Goal: Information Seeking & Learning: Learn about a topic

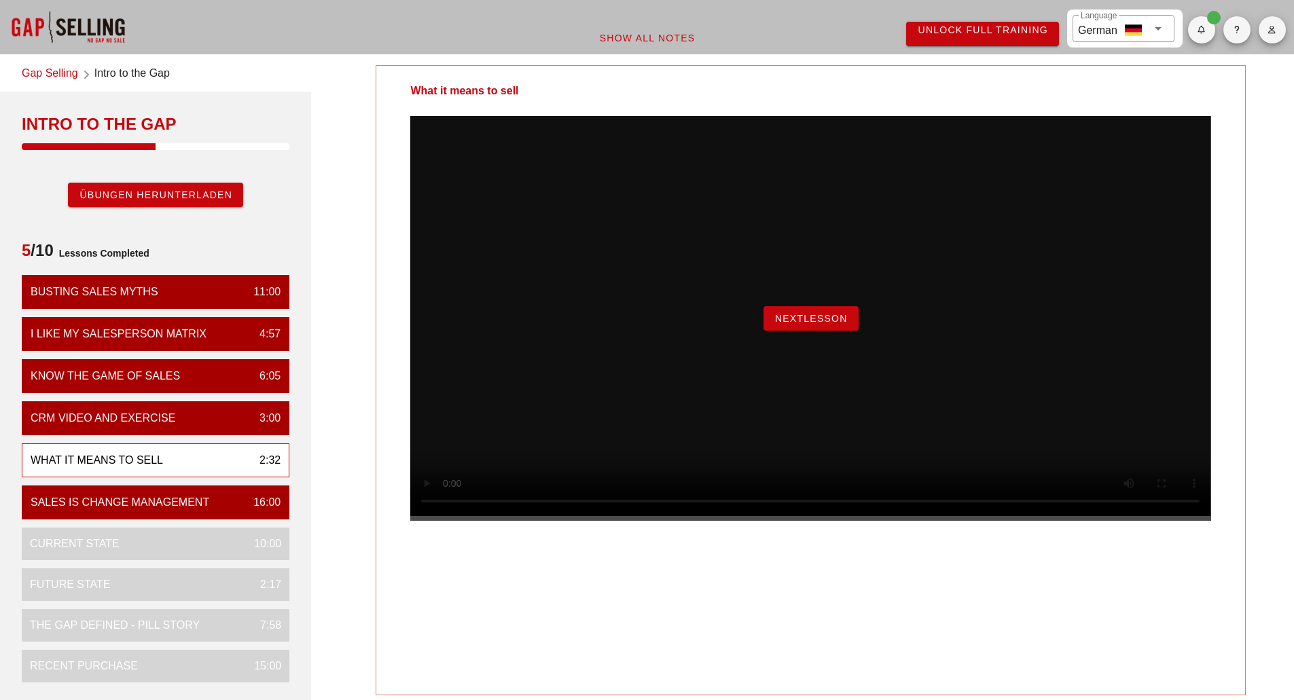
click at [812, 324] on span "NextLesson" at bounding box center [810, 318] width 73 height 11
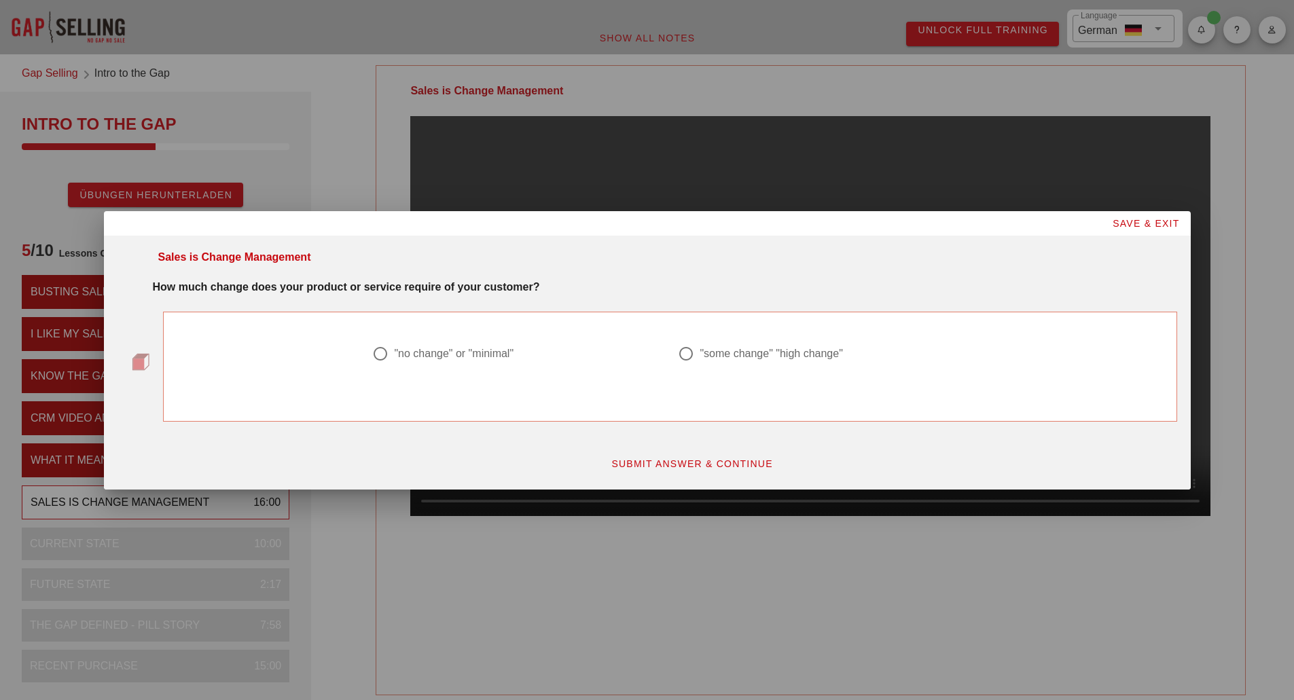
click at [731, 350] on div ""some change" "high change"" at bounding box center [770, 354] width 143 height 14
radio input "true"
click at [448, 525] on div at bounding box center [647, 350] width 1294 height 700
click at [1129, 218] on span "SAVE & EXIT" at bounding box center [1146, 223] width 68 height 11
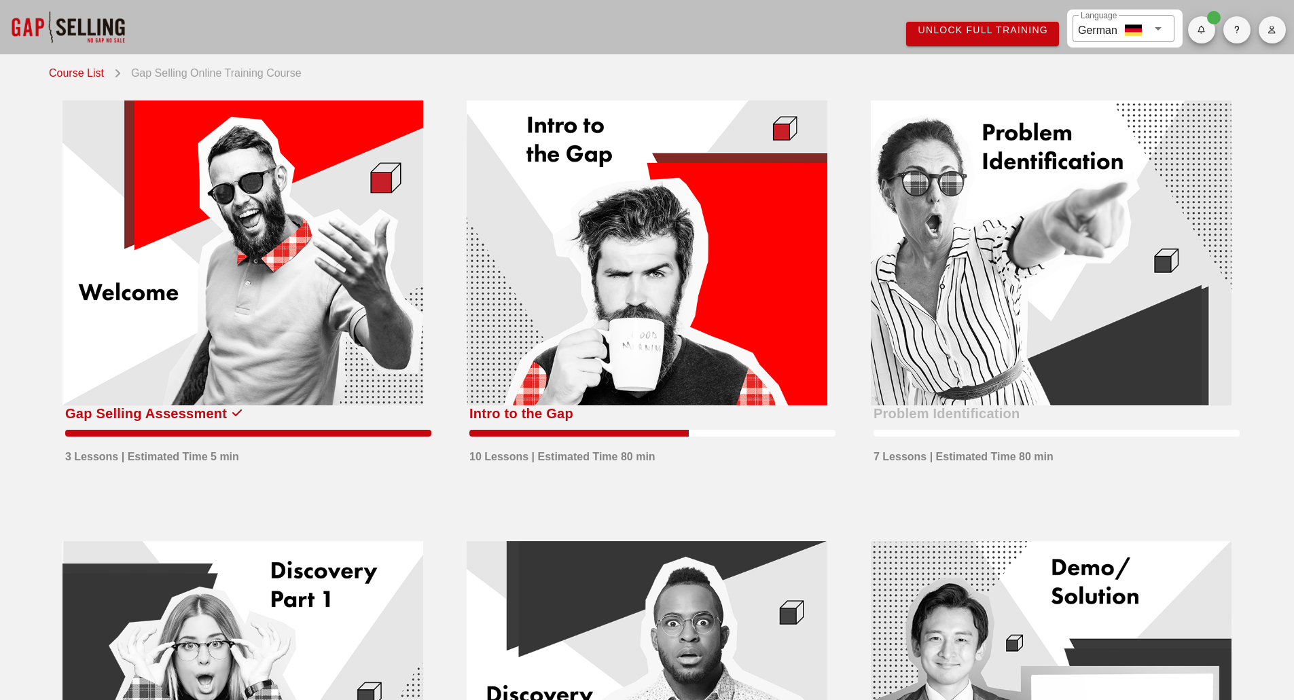
click at [545, 396] on div at bounding box center [647, 253] width 361 height 305
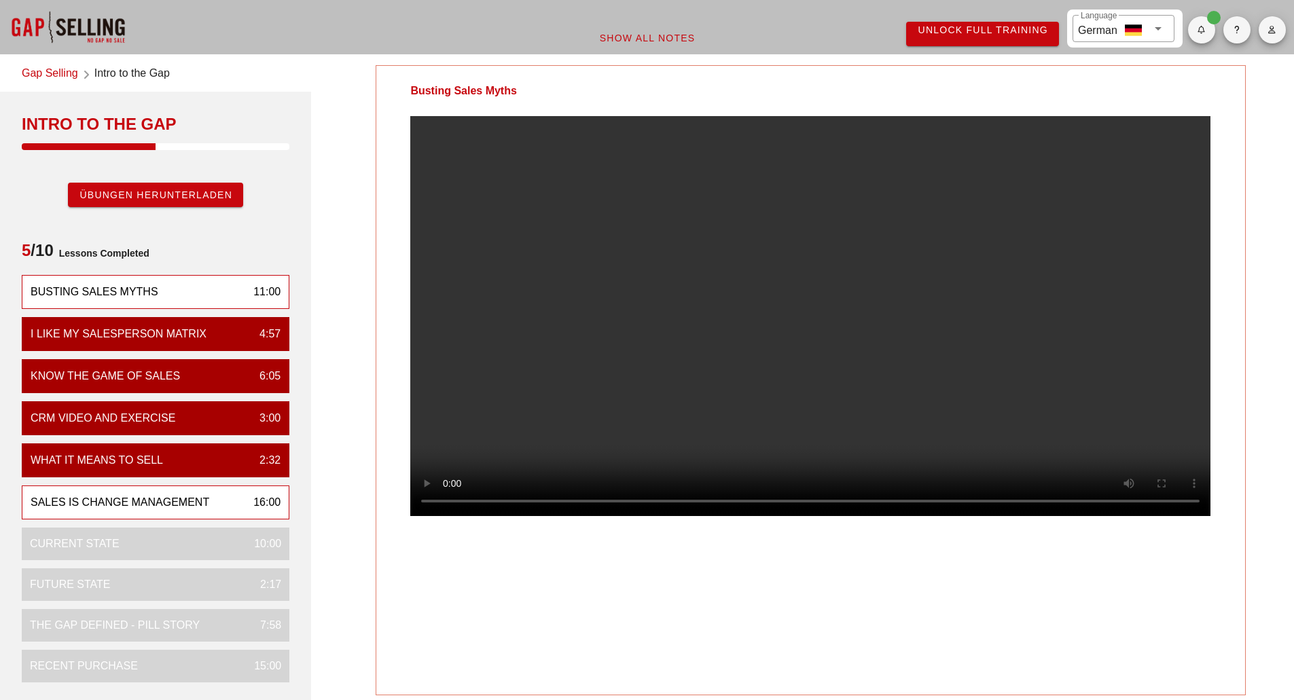
click at [154, 500] on div "Sales is Change Management" at bounding box center [120, 502] width 179 height 16
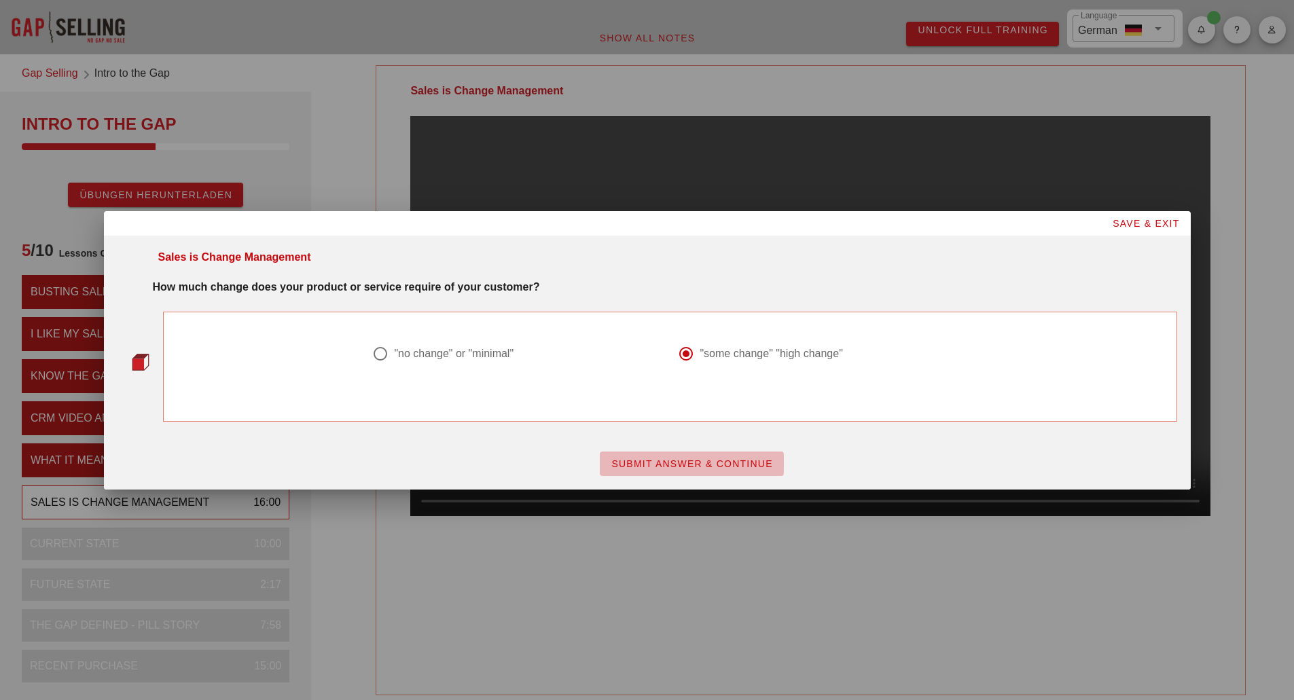
click at [664, 464] on span "SUBMIT ANSWER & CONTINUE" at bounding box center [691, 463] width 162 height 11
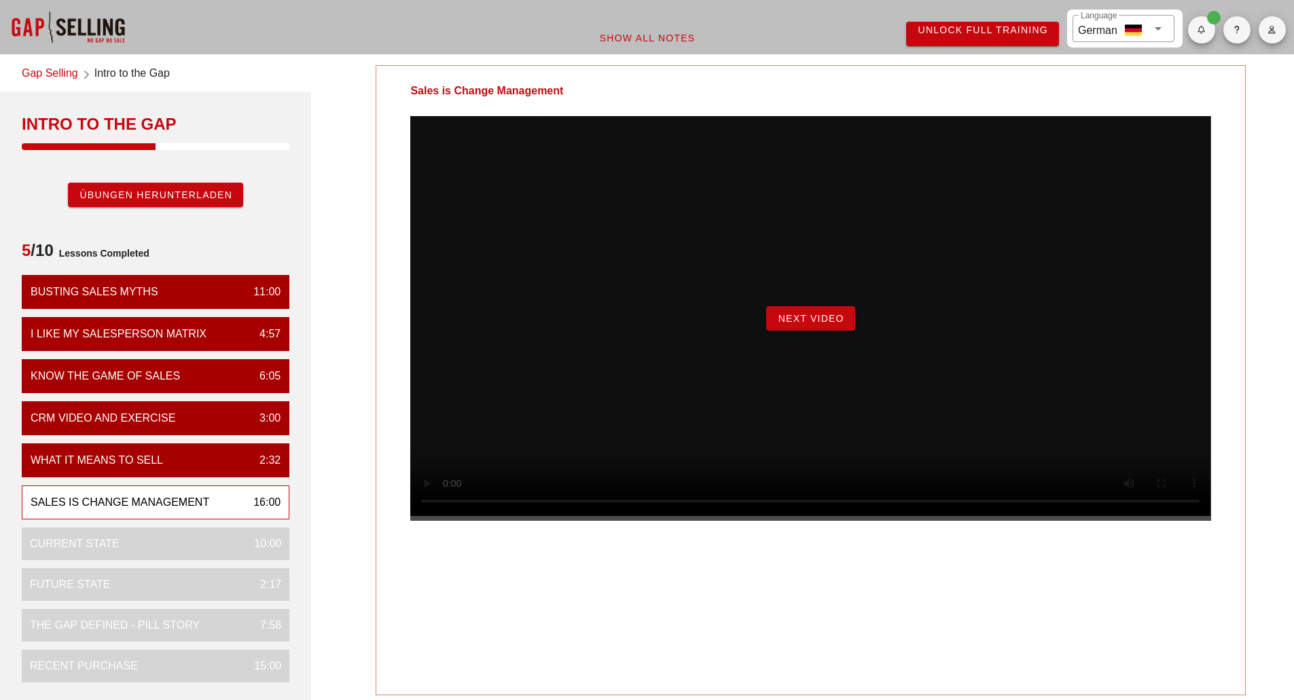
click at [801, 331] on button "Next Video" at bounding box center [810, 318] width 88 height 24
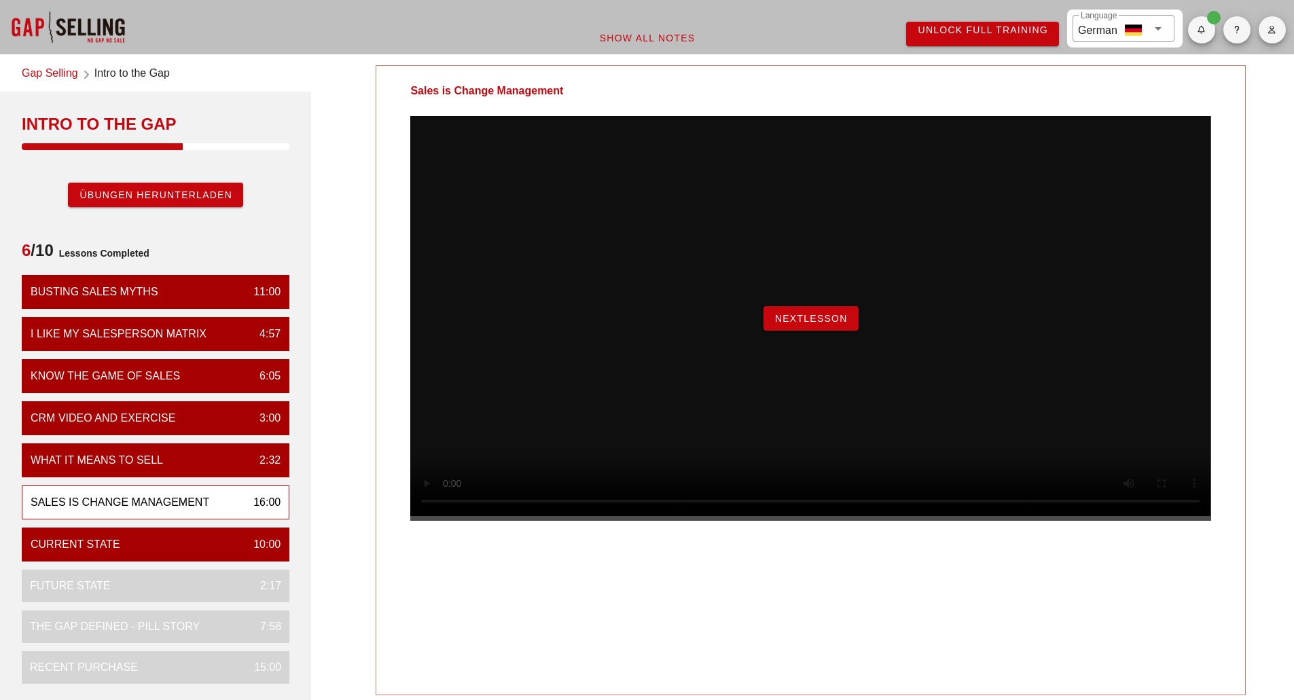
click at [842, 331] on button "NextLesson" at bounding box center [810, 318] width 95 height 24
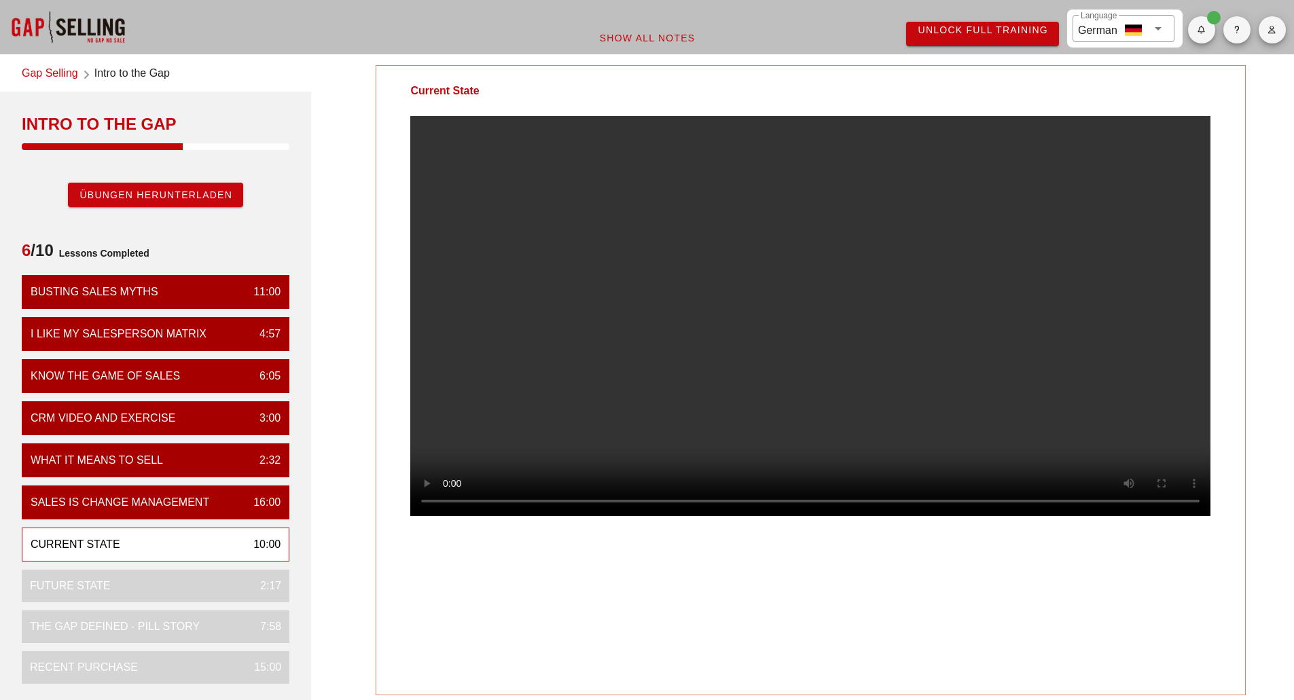
click at [380, 220] on div at bounding box center [810, 327] width 868 height 422
click at [366, 331] on div "Current State Your Notes Save Note Show All Notes" at bounding box center [810, 480] width 983 height 847
click at [581, 393] on video at bounding box center [810, 316] width 800 height 400
click at [621, 344] on video at bounding box center [810, 316] width 800 height 400
